Goal: Book appointment/travel/reservation

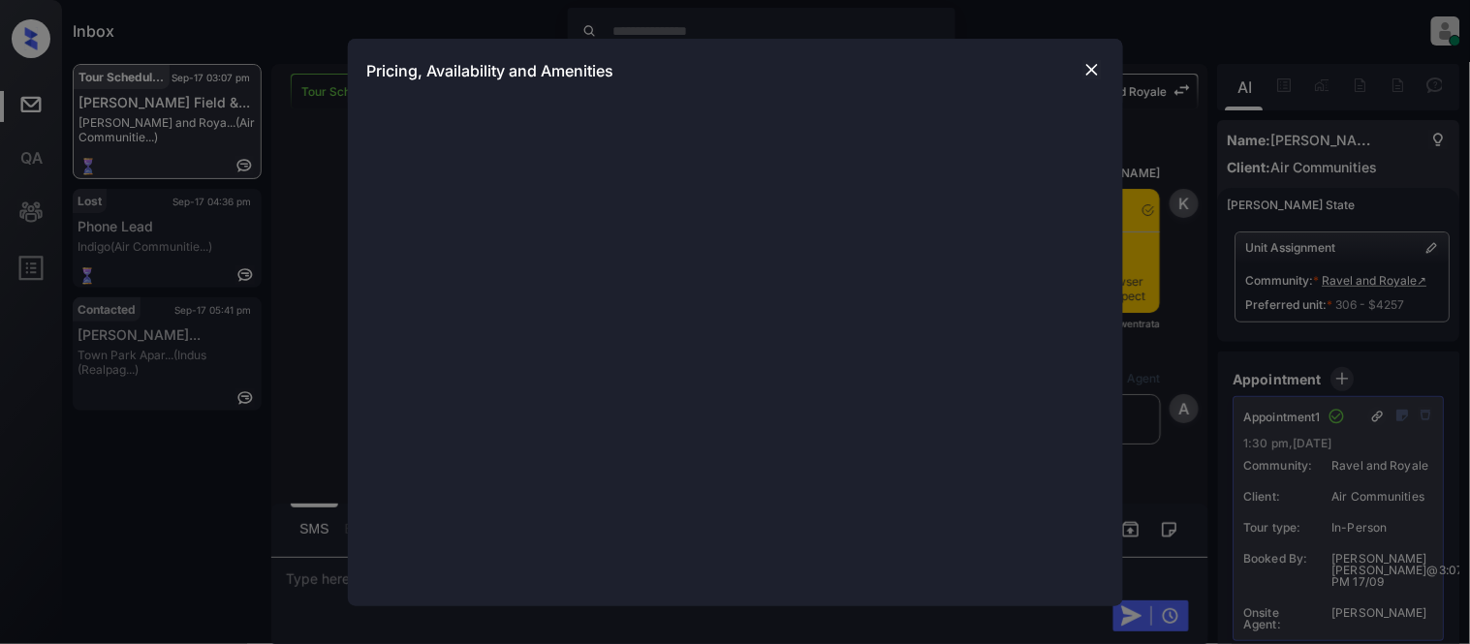
scroll to position [9438, 0]
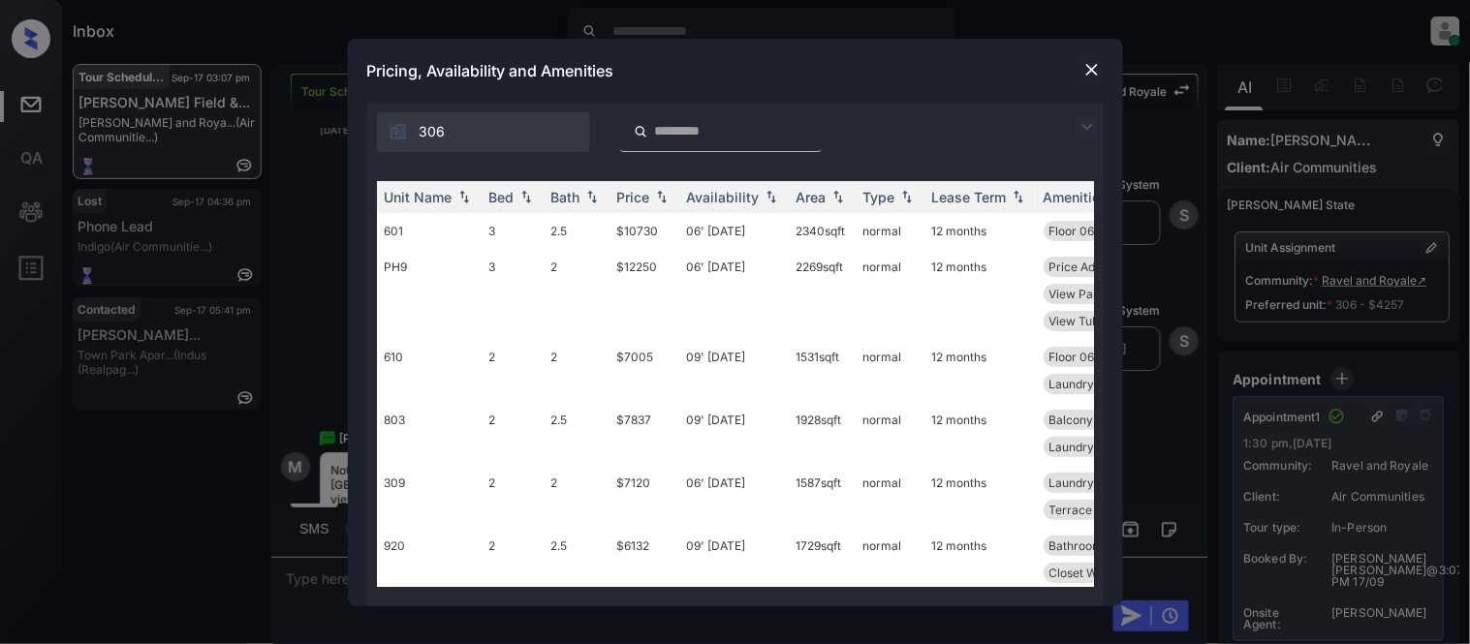
click at [1086, 134] on img at bounding box center [1086, 126] width 23 height 23
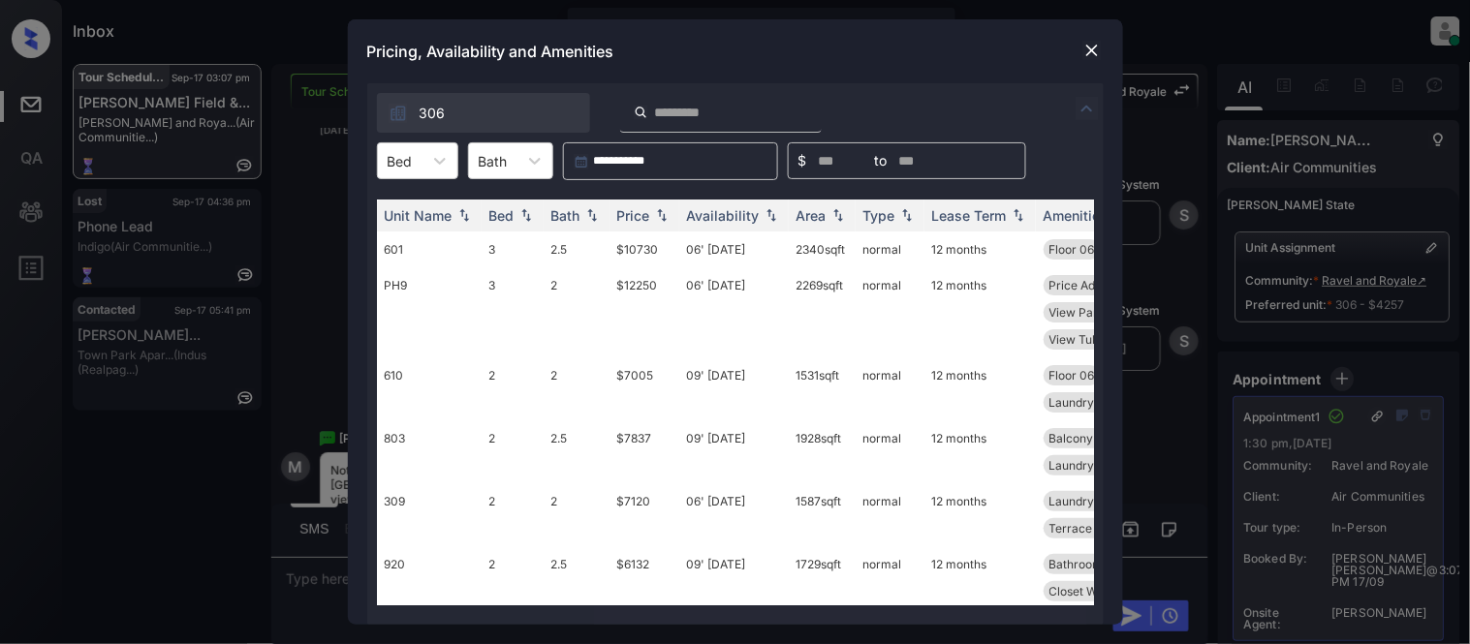
click at [409, 153] on div at bounding box center [400, 161] width 25 height 20
click at [409, 215] on div "2" at bounding box center [417, 208] width 81 height 35
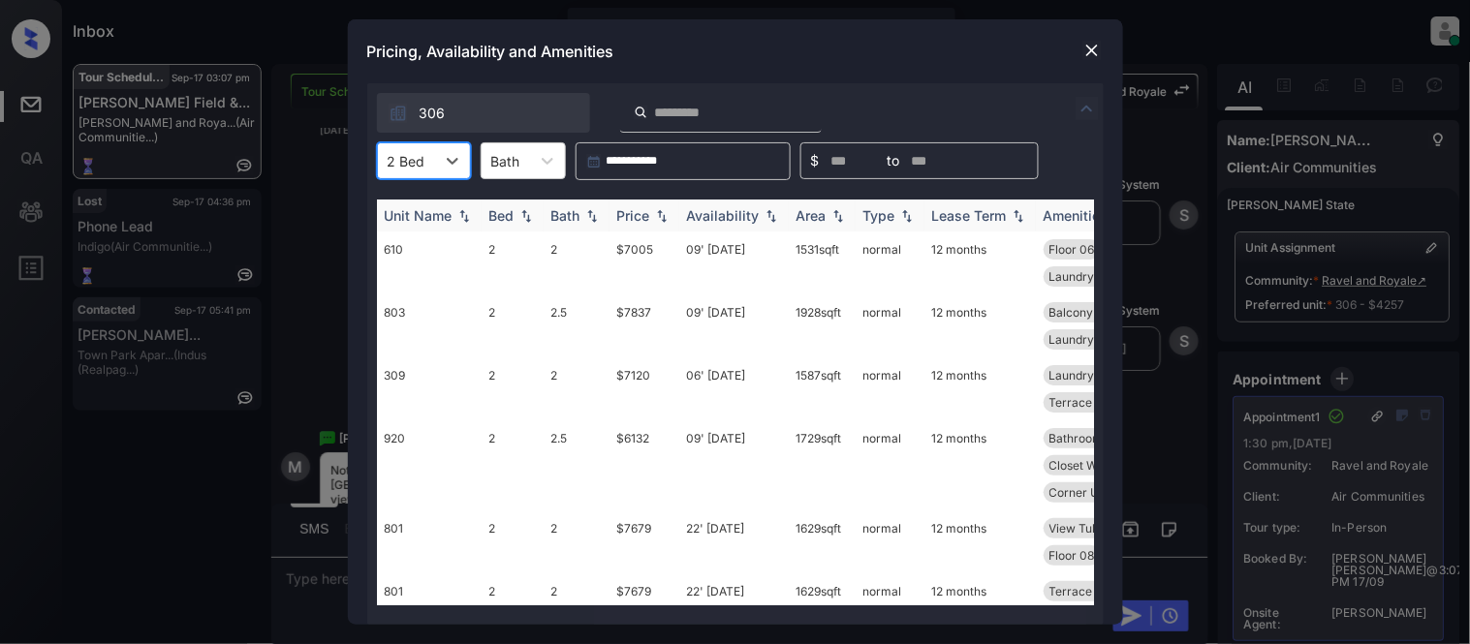
click at [710, 214] on div "Availability" at bounding box center [723, 215] width 73 height 16
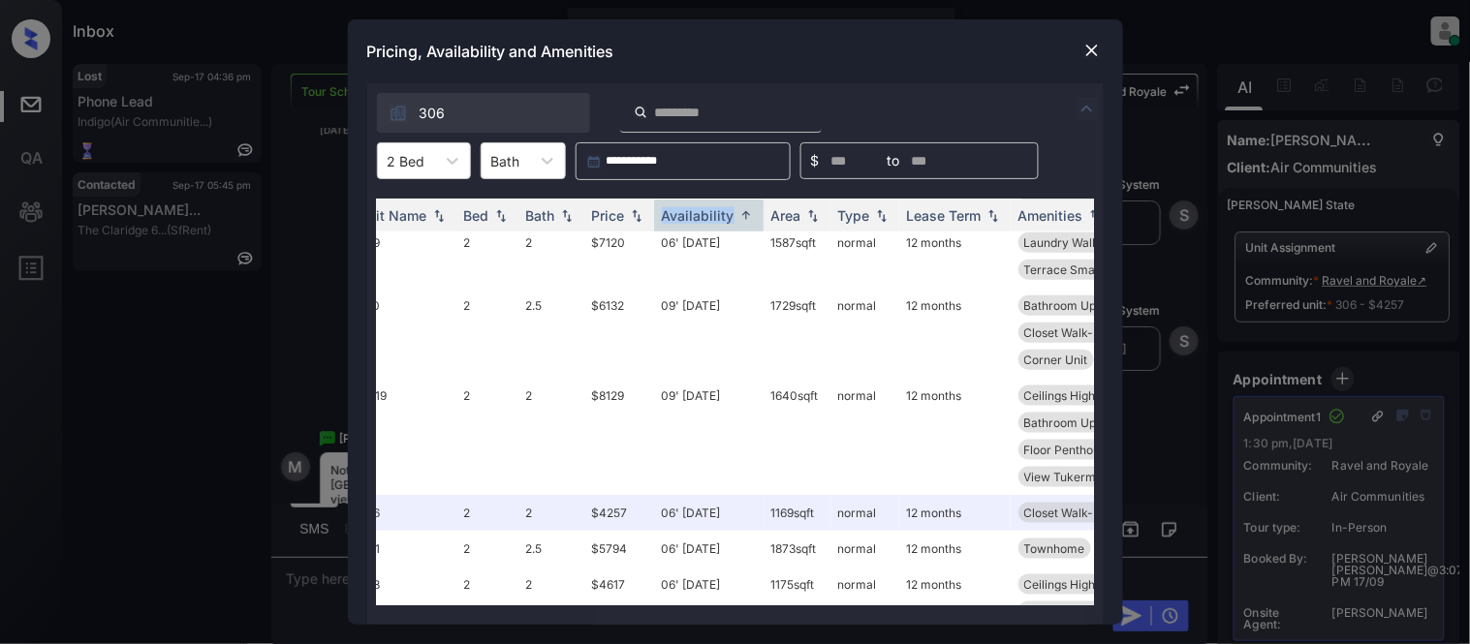
scroll to position [538, 0]
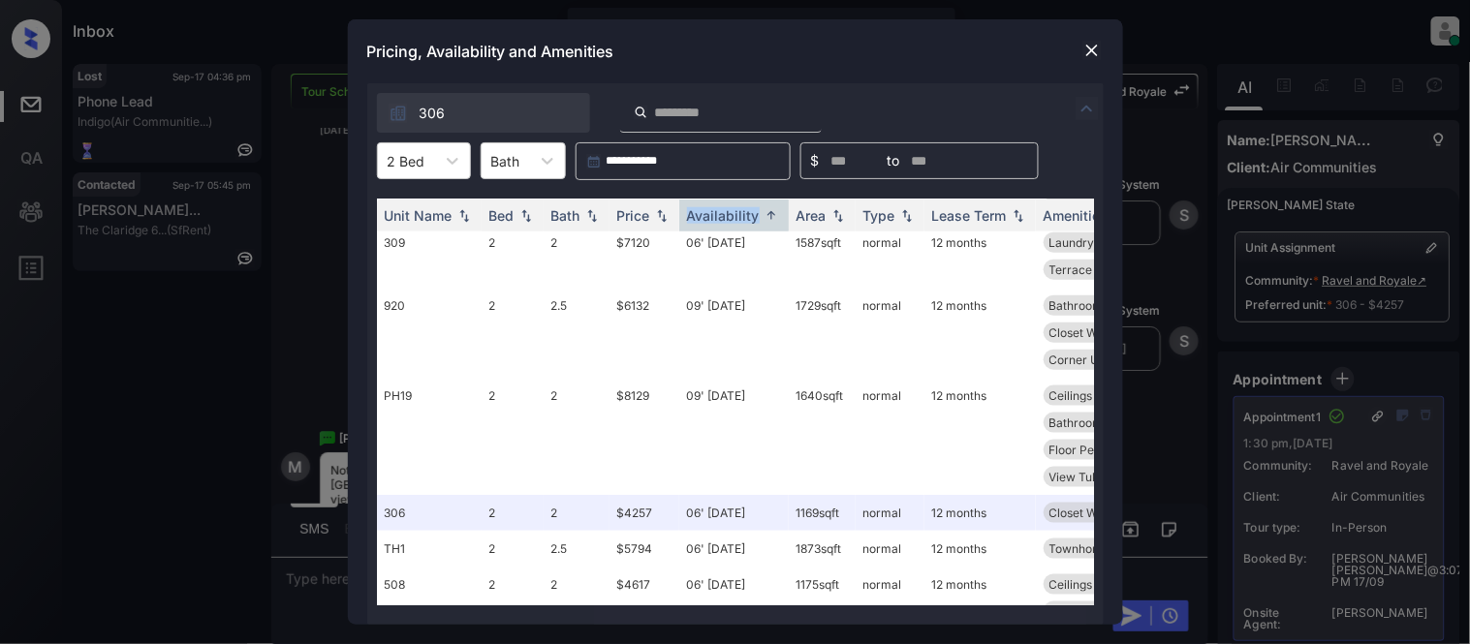
click at [1091, 48] on img at bounding box center [1091, 50] width 19 height 19
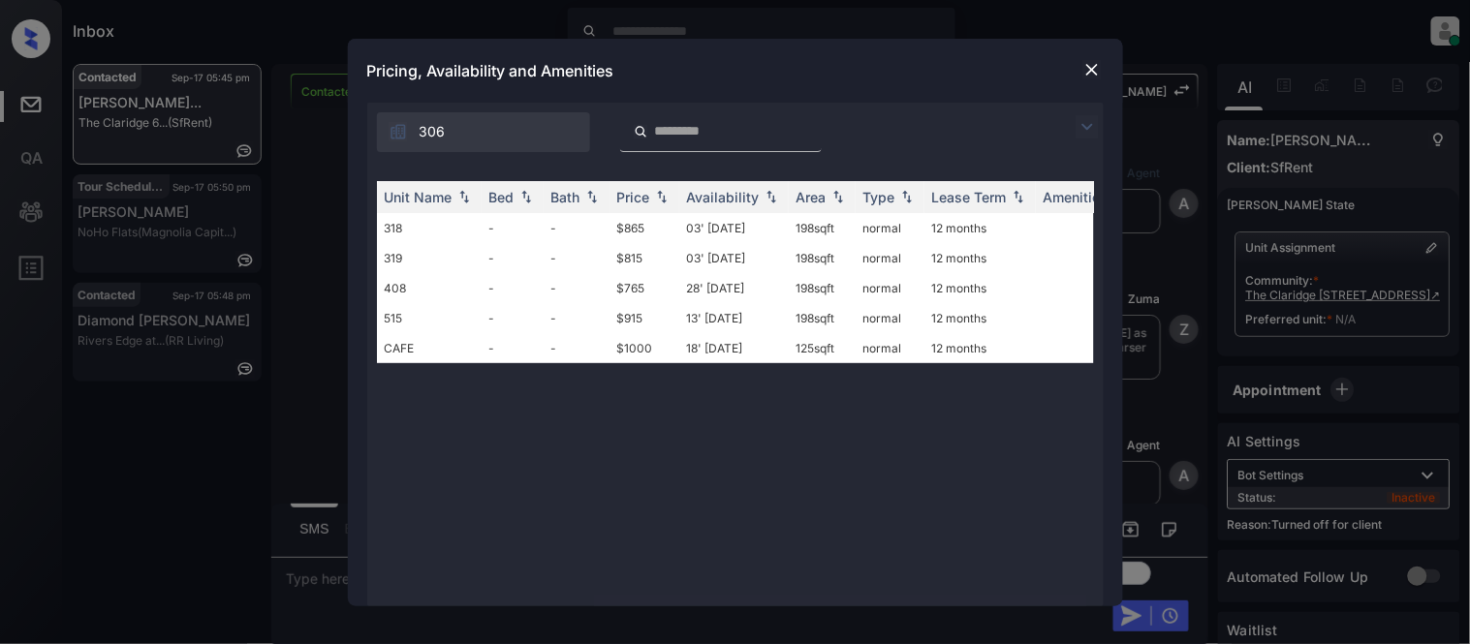
scroll to position [3686, 0]
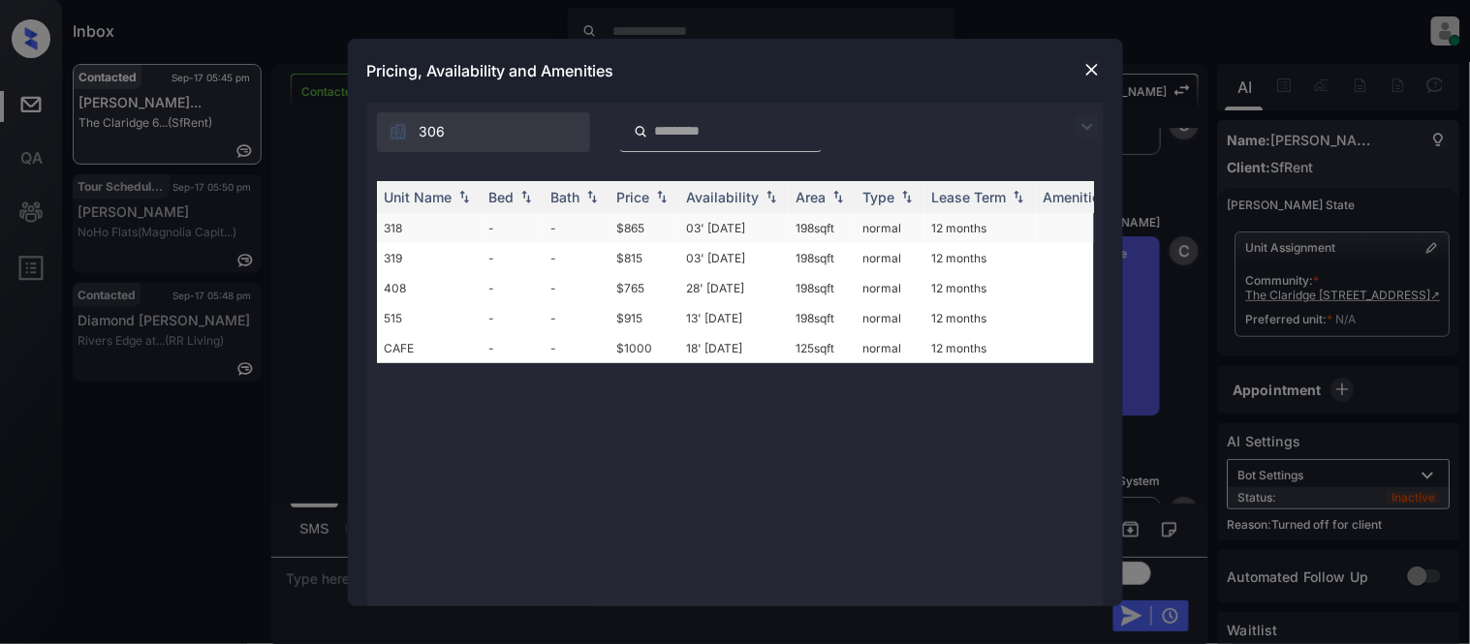
click at [643, 225] on td "$865" at bounding box center [644, 228] width 70 height 30
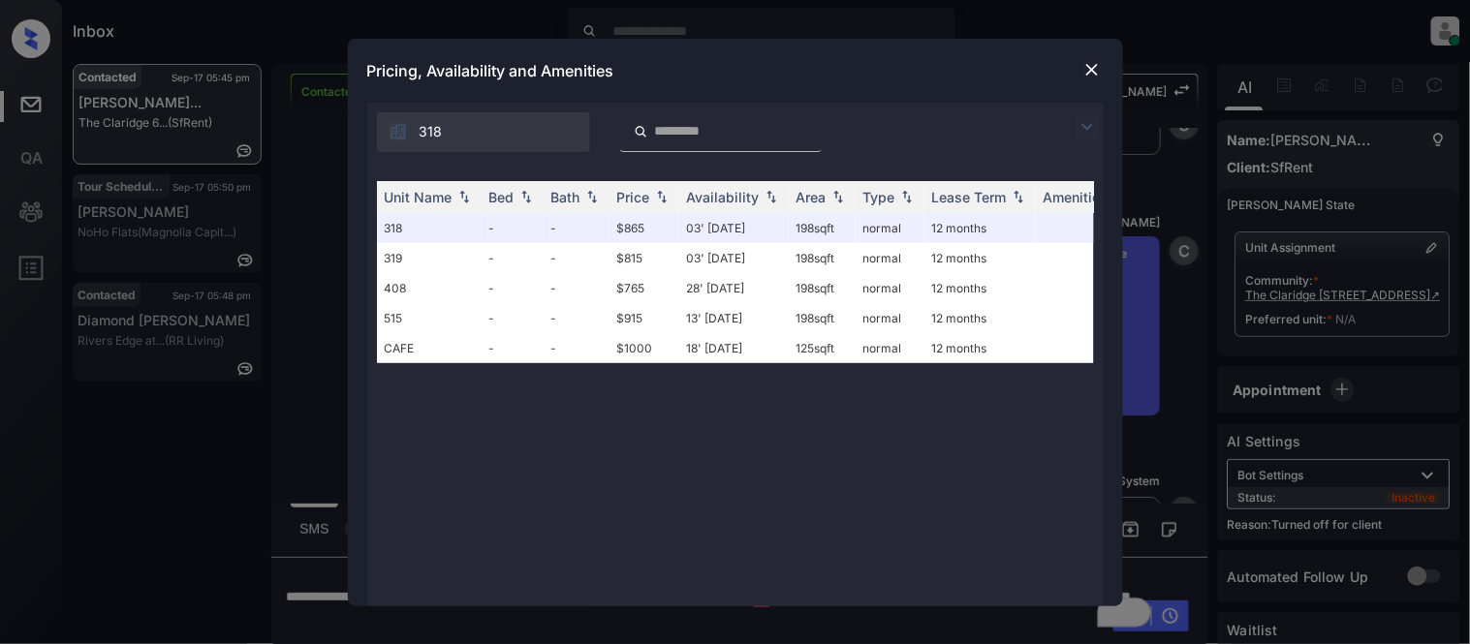
click at [1095, 60] on img at bounding box center [1091, 69] width 19 height 19
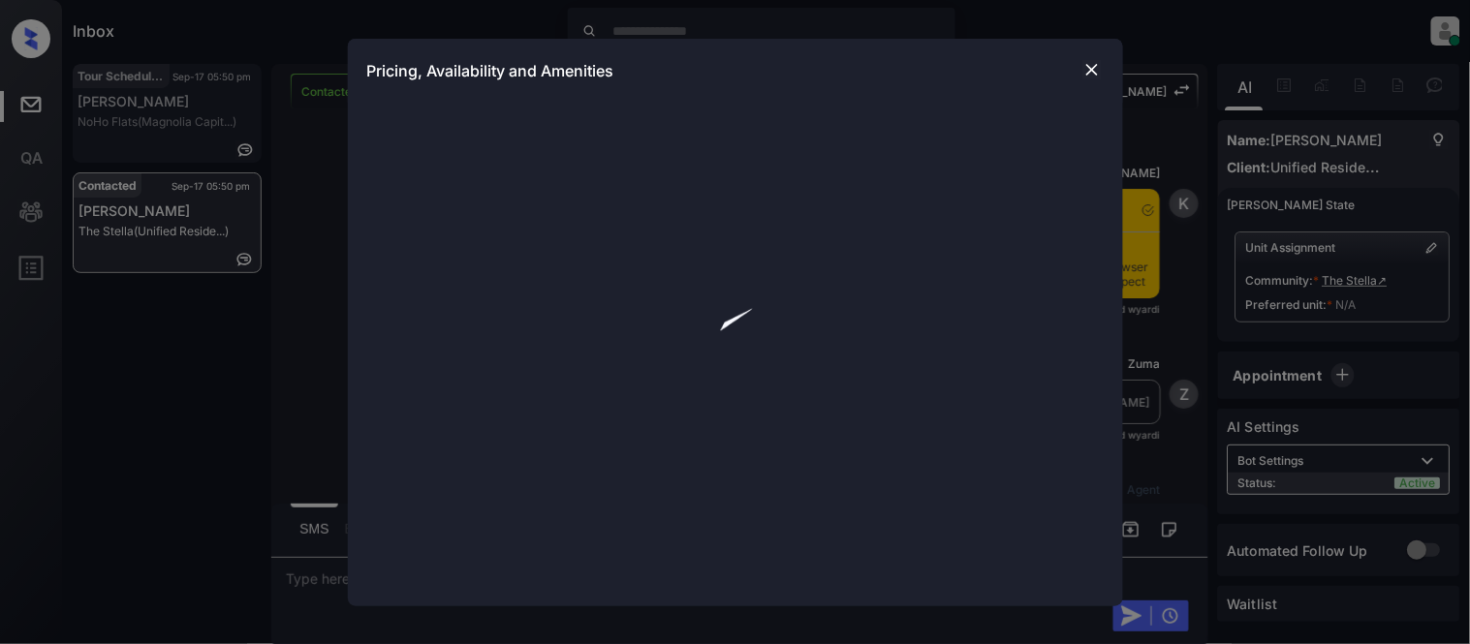
scroll to position [1074, 0]
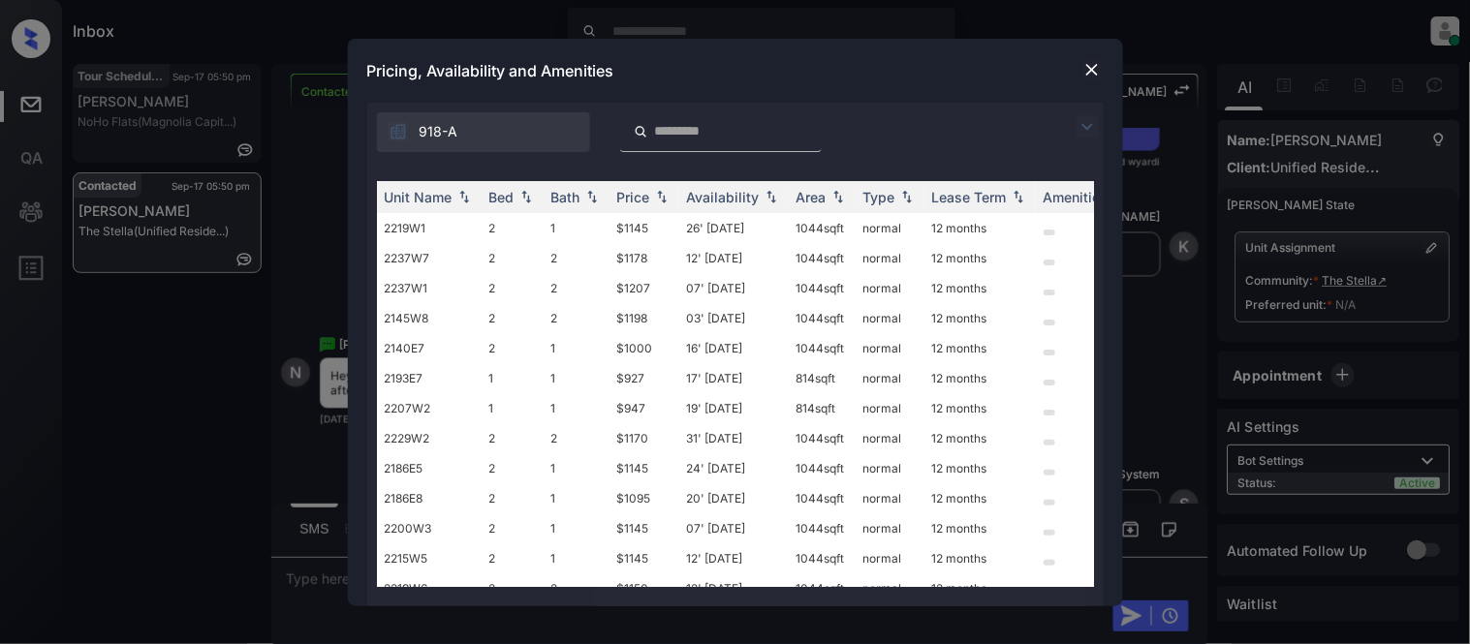
click at [1079, 134] on img at bounding box center [1086, 126] width 23 height 23
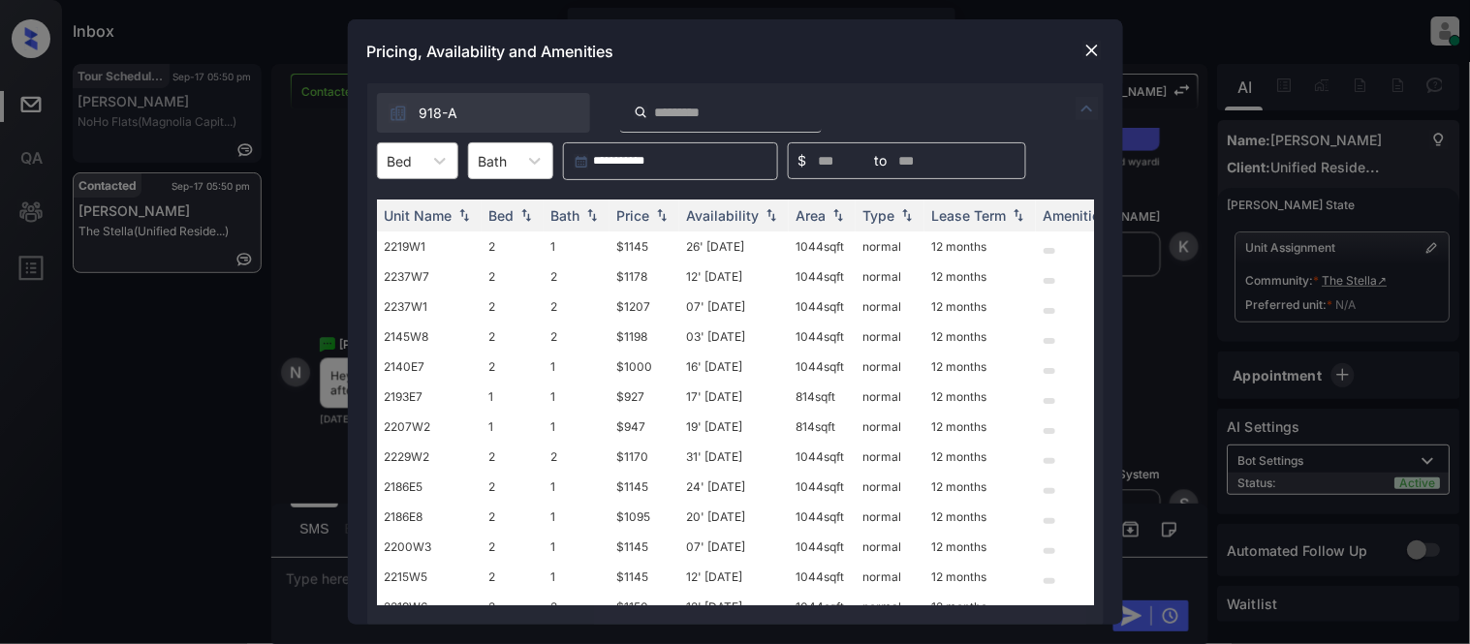
click at [419, 155] on div "Bed" at bounding box center [400, 161] width 45 height 28
click at [410, 242] on div "2" at bounding box center [417, 243] width 81 height 35
click at [624, 216] on div "Price" at bounding box center [633, 215] width 33 height 16
click at [624, 243] on td "$1000" at bounding box center [644, 247] width 70 height 30
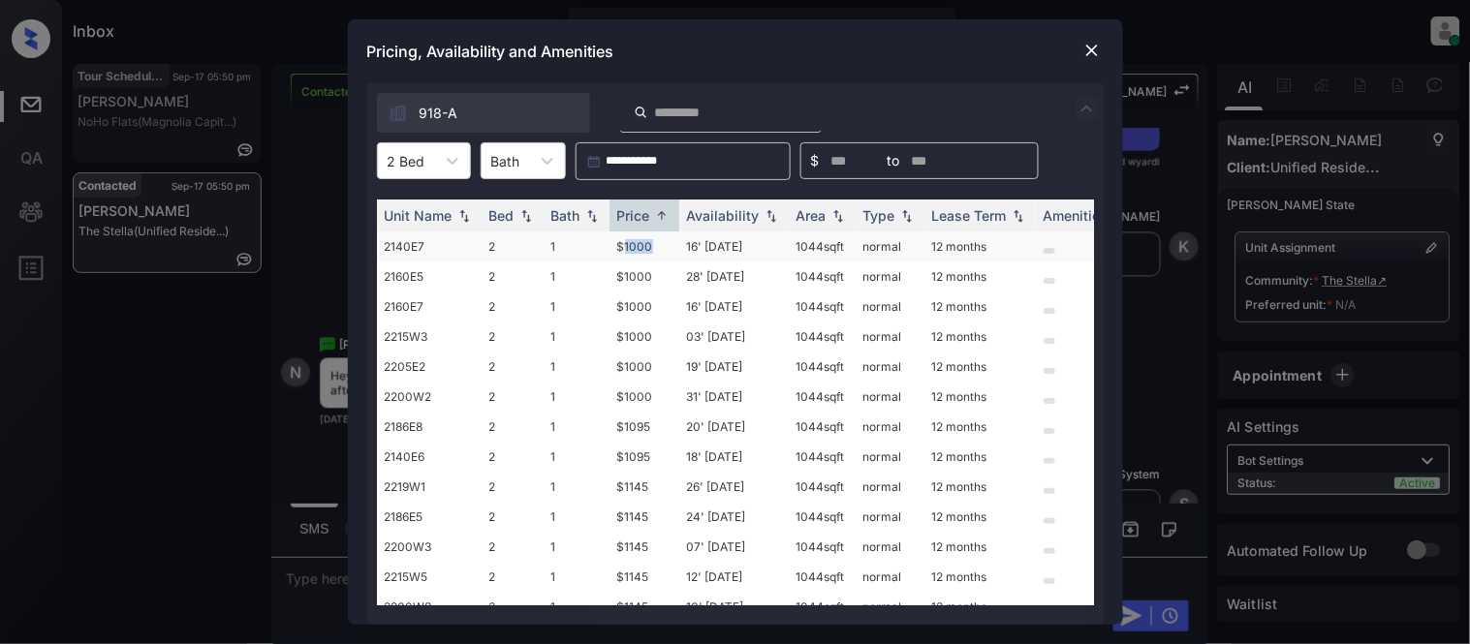
drag, startPoint x: 624, startPoint y: 243, endPoint x: 649, endPoint y: 235, distance: 26.4
click at [624, 243] on td "$1000" at bounding box center [644, 247] width 70 height 30
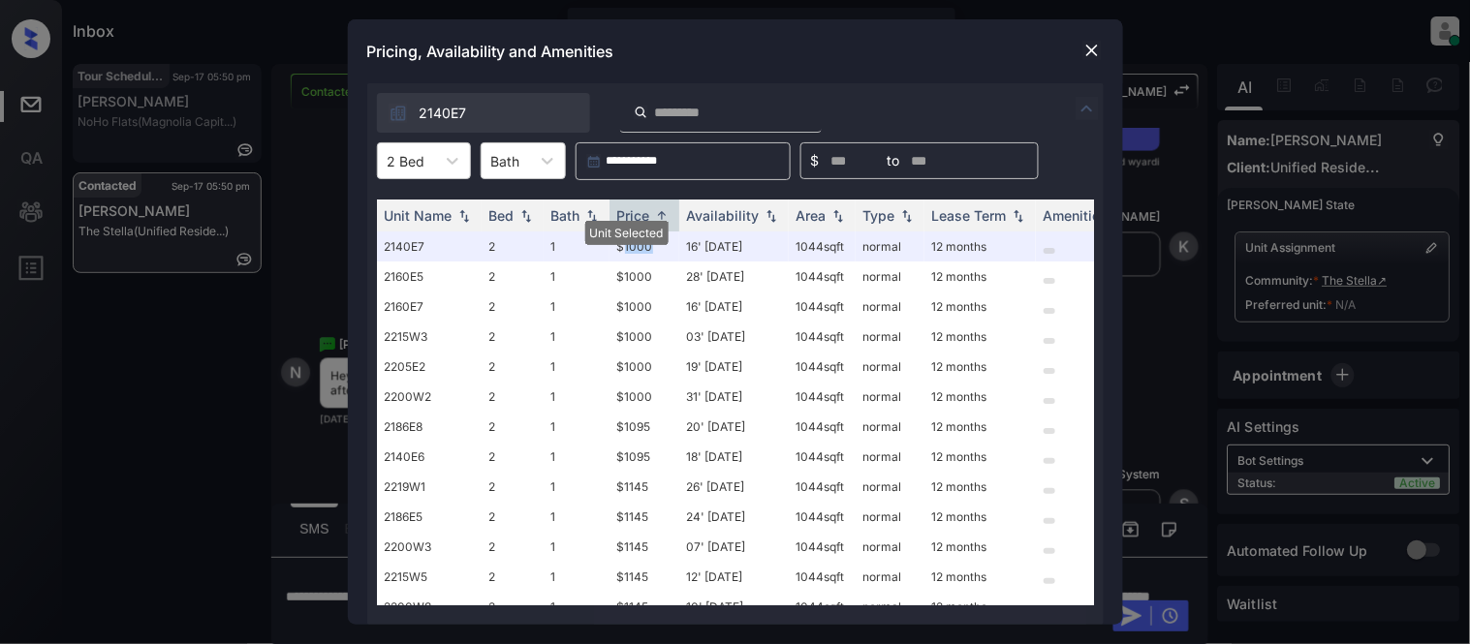
click at [1087, 49] on img at bounding box center [1091, 50] width 19 height 19
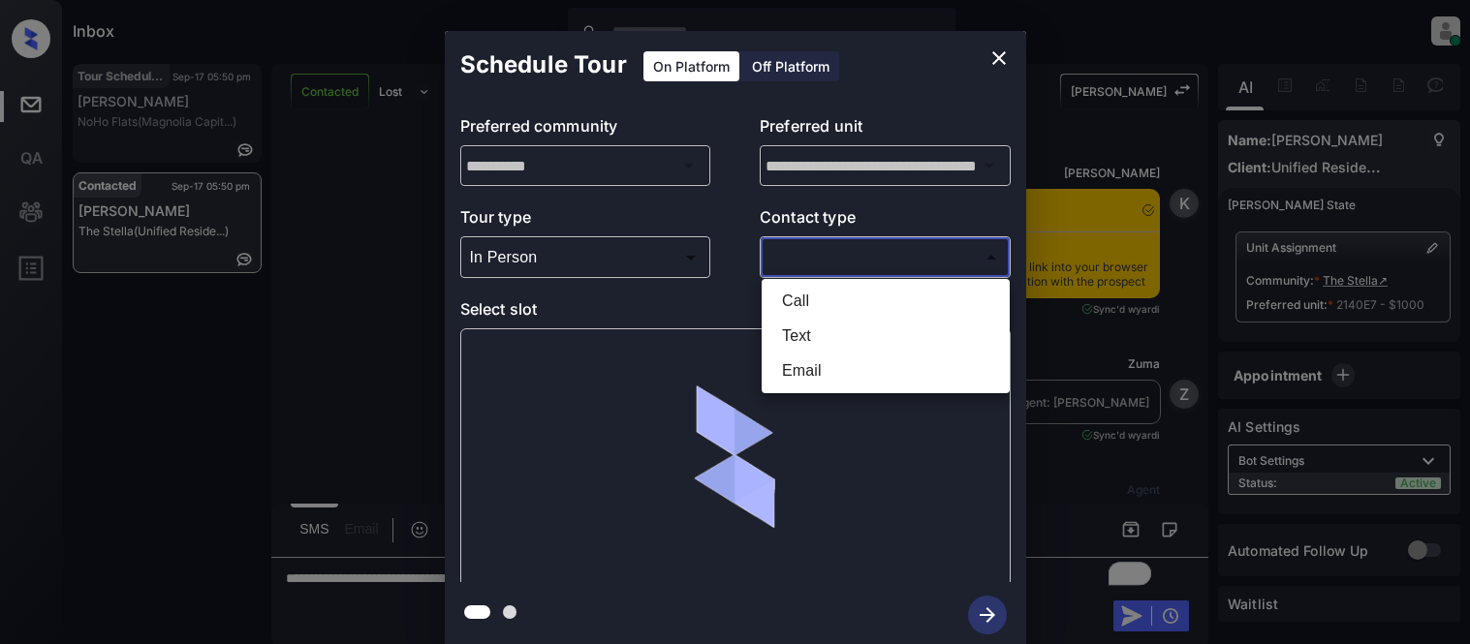
click at [795, 331] on li "Text" at bounding box center [885, 336] width 238 height 35
type input "****"
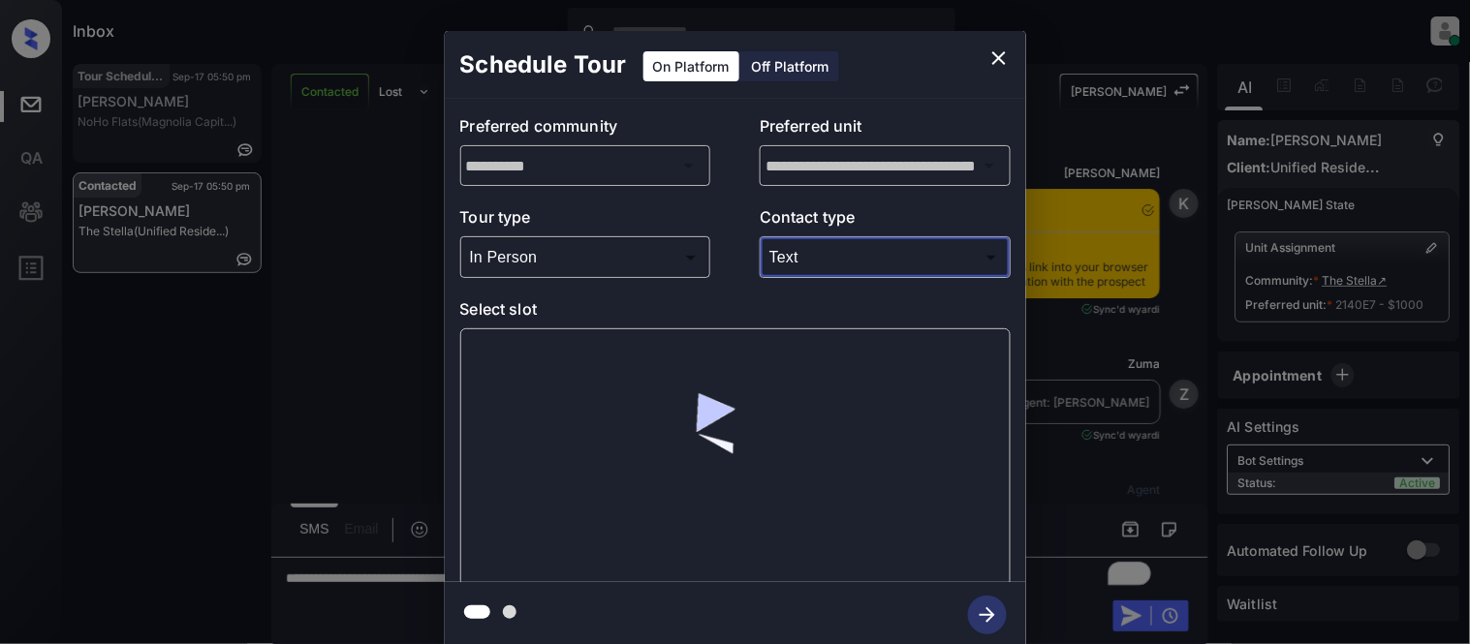
scroll to position [984, 0]
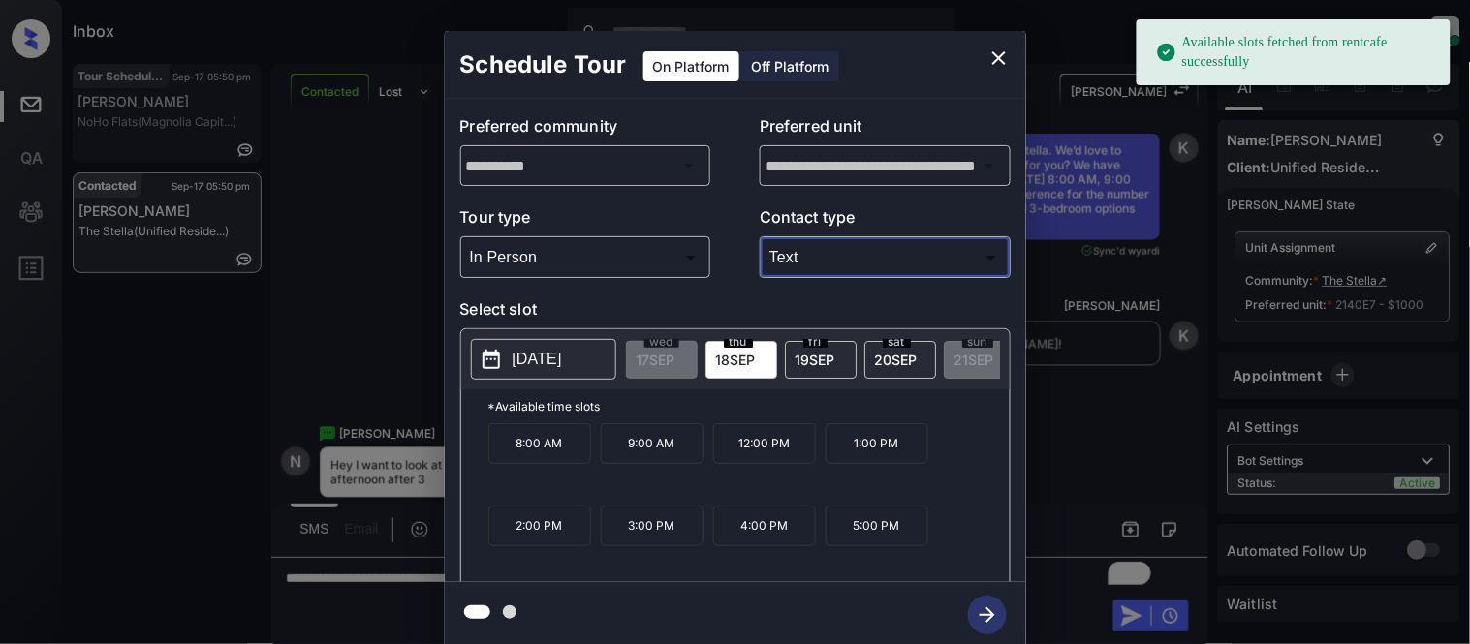
click at [535, 358] on p "2025-09-18" at bounding box center [537, 359] width 49 height 23
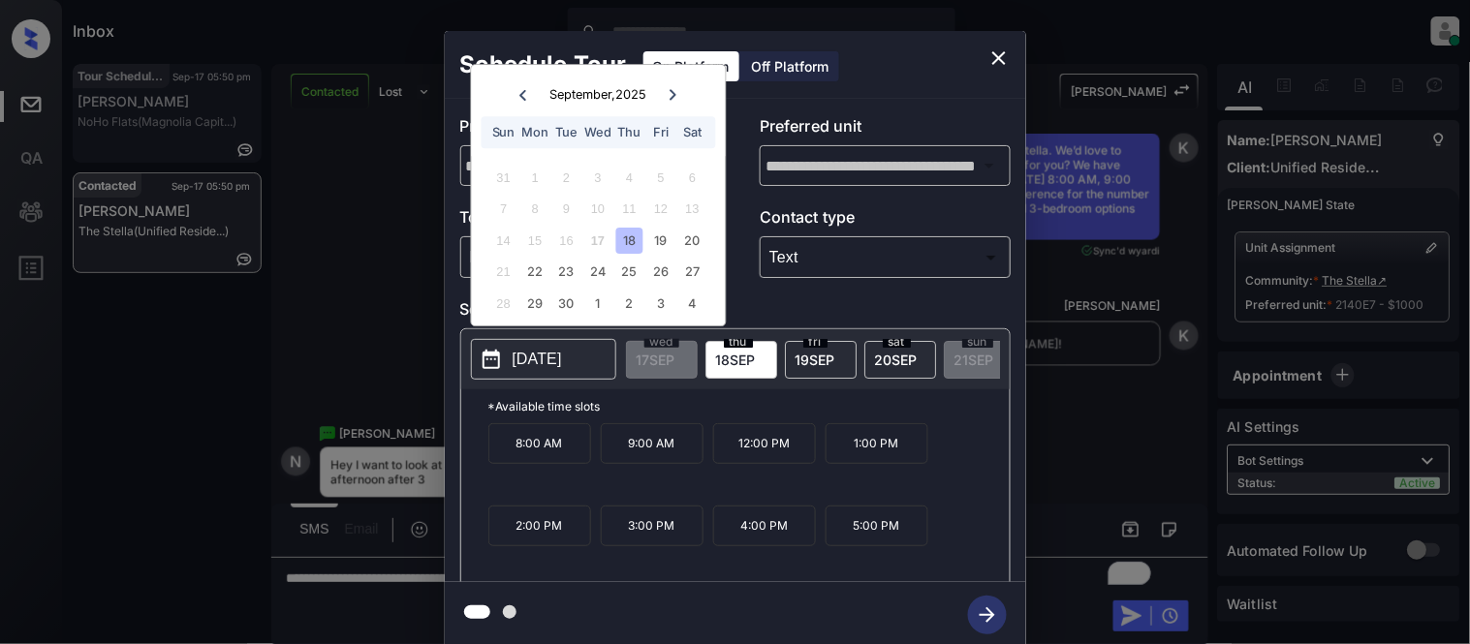
click at [635, 240] on div "18" at bounding box center [629, 241] width 26 height 26
click at [758, 545] on p "4:00 PM" at bounding box center [764, 526] width 103 height 41
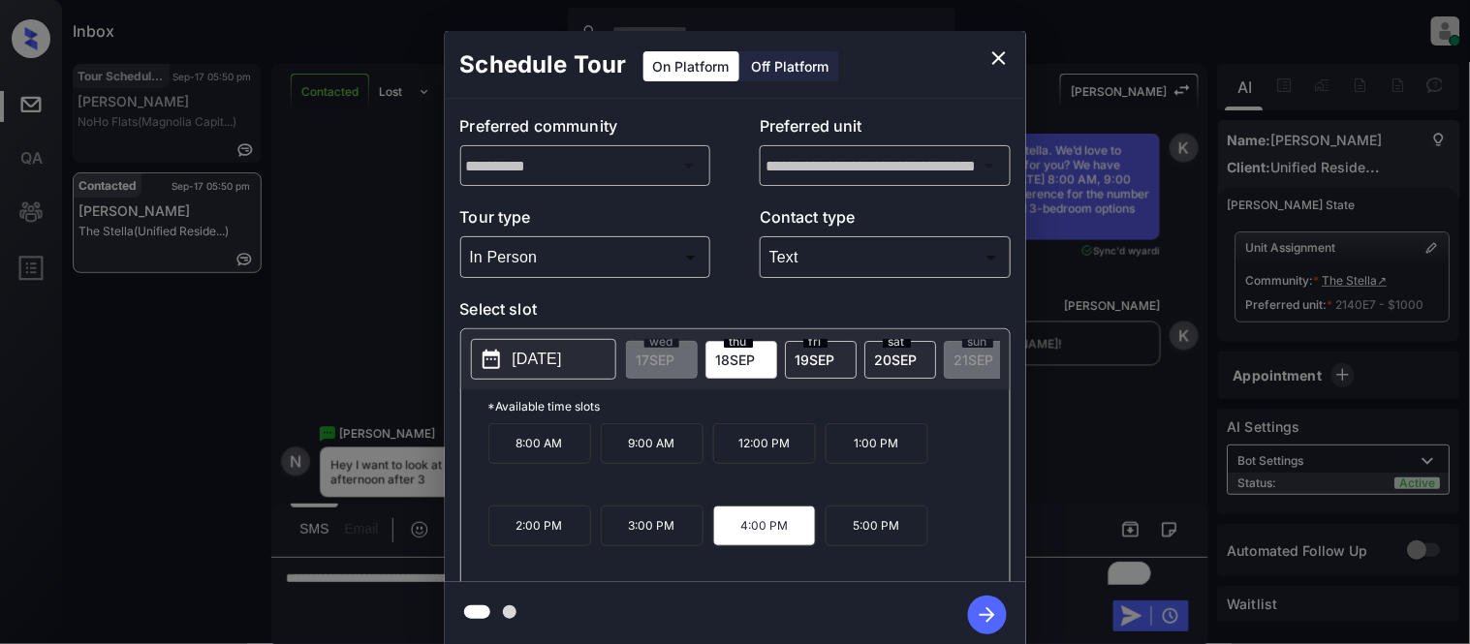
click at [984, 618] on icon "button" at bounding box center [987, 615] width 39 height 39
click at [1083, 468] on div "**********" at bounding box center [735, 339] width 1470 height 679
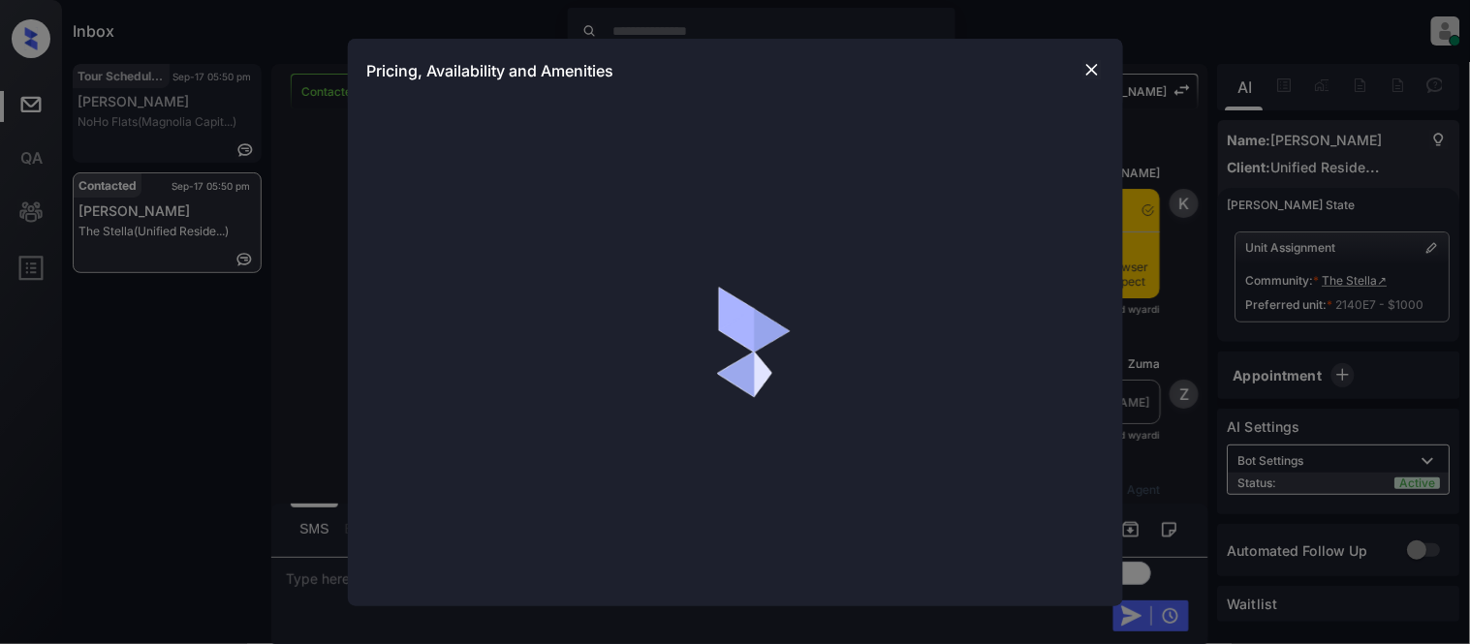
scroll to position [1222, 0]
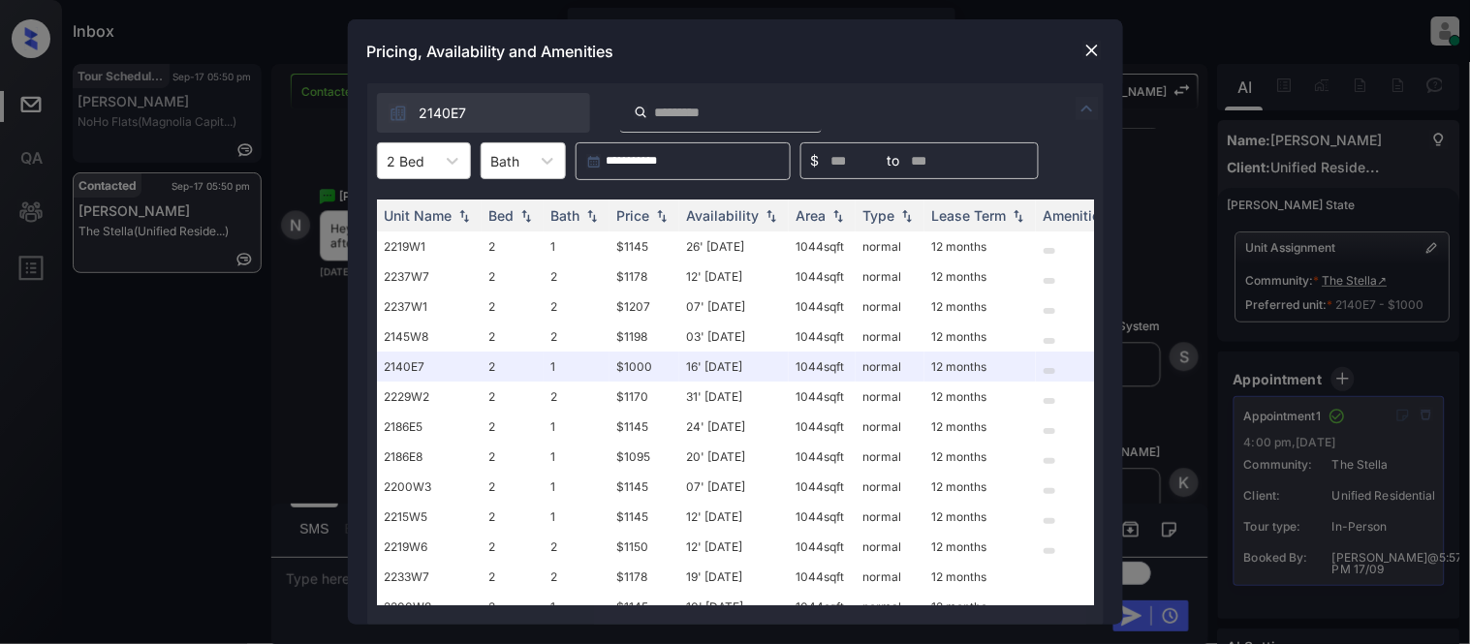
click at [1092, 46] on img at bounding box center [1091, 50] width 19 height 19
